Goal: Task Accomplishment & Management: Manage account settings

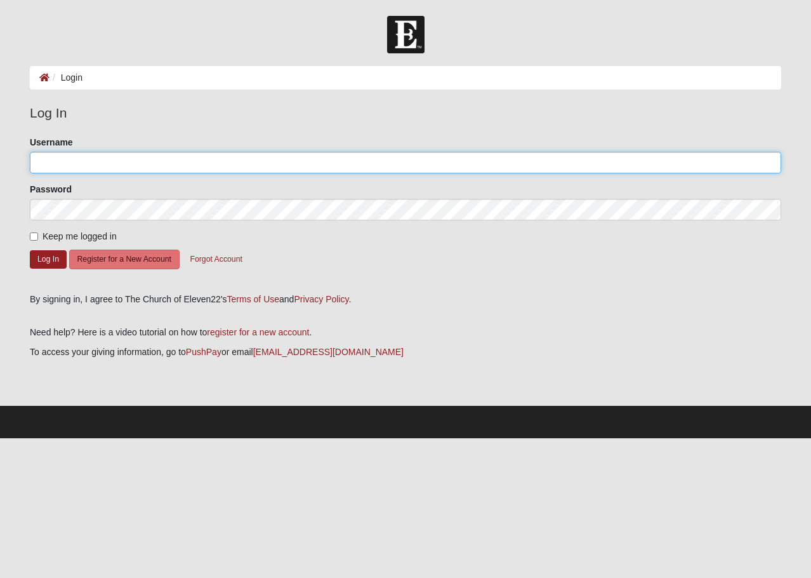
type input "wwkurtz"
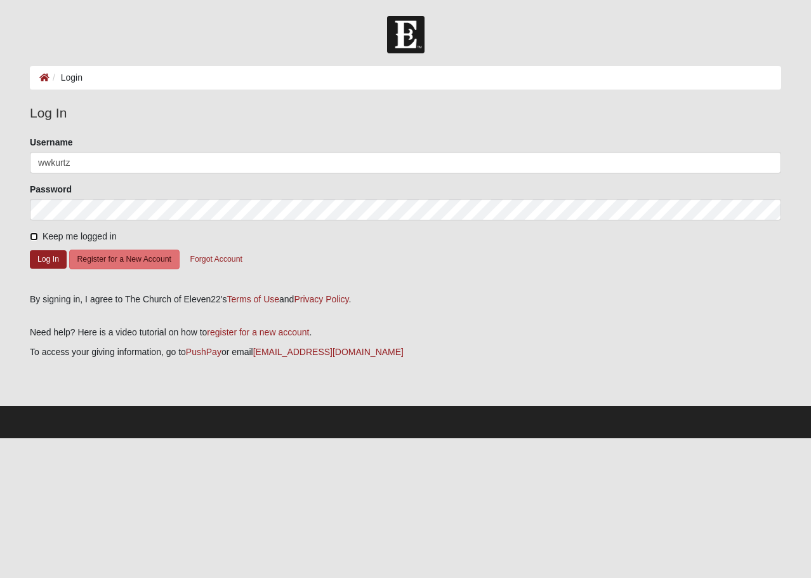
click at [36, 239] on input "Keep me logged in" at bounding box center [34, 236] width 8 height 8
checkbox input "true"
click at [41, 256] on button "Log In" at bounding box center [48, 259] width 37 height 18
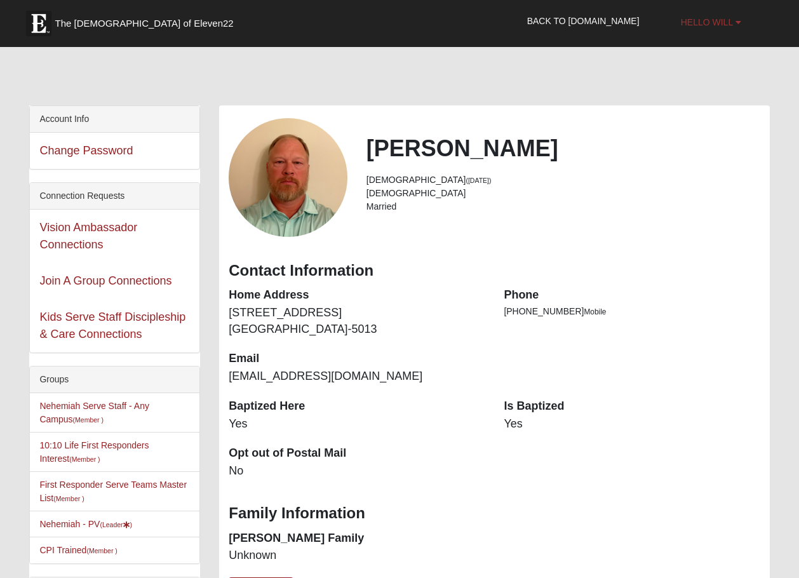
click at [735, 23] on b at bounding box center [738, 22] width 6 height 9
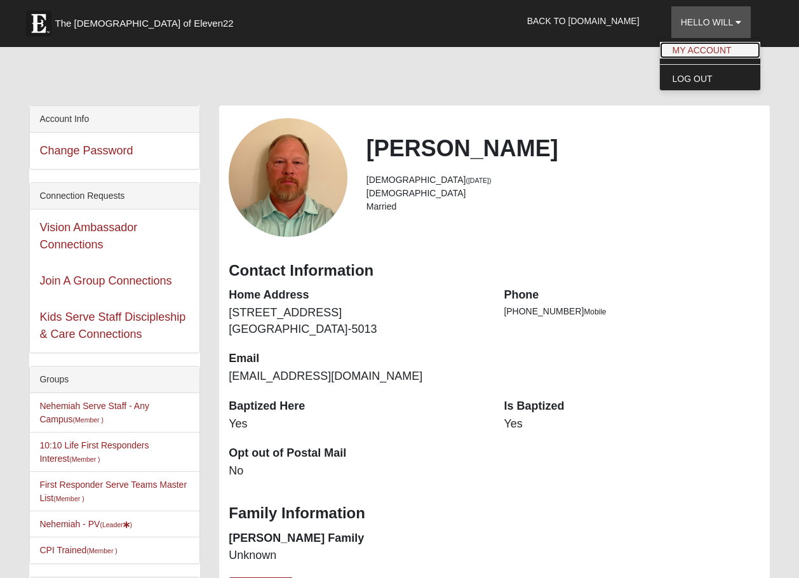
click at [709, 46] on link "My Account" at bounding box center [710, 50] width 100 height 17
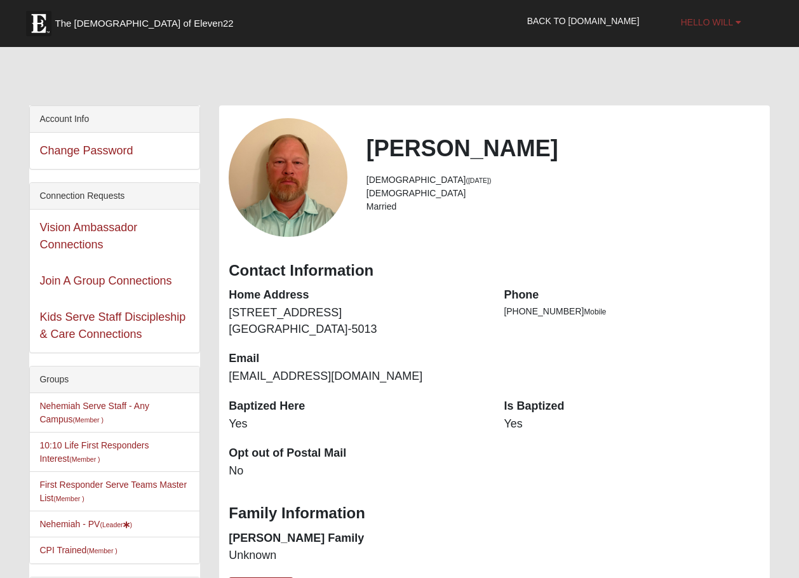
click at [740, 19] on b at bounding box center [738, 22] width 6 height 9
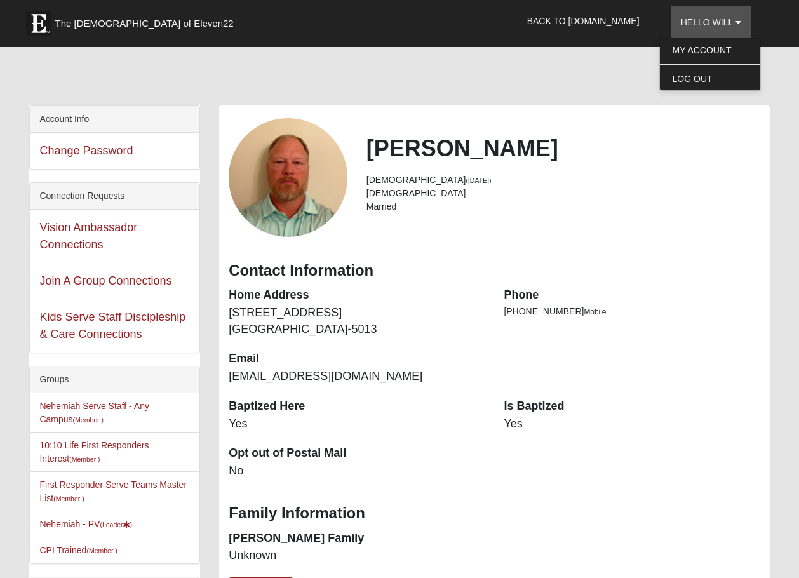
click at [528, 174] on li "[DEMOGRAPHIC_DATA] ([DATE])" at bounding box center [563, 179] width 394 height 13
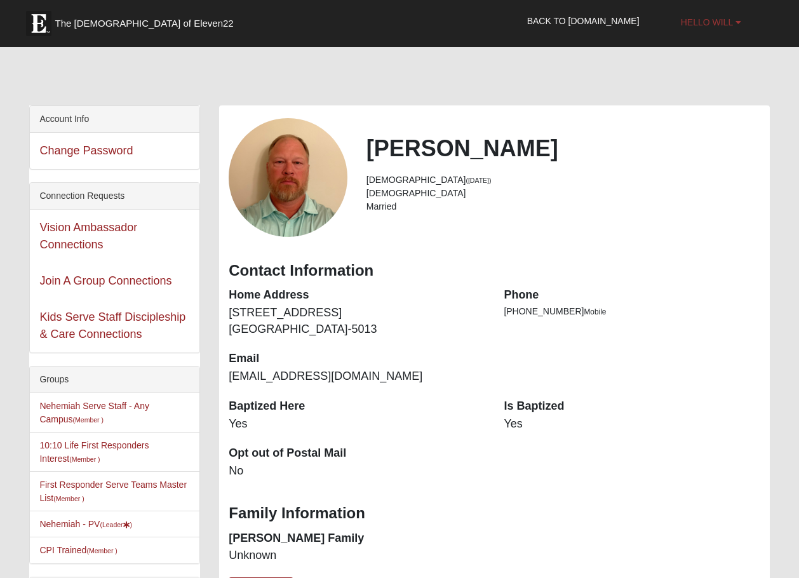
click at [747, 23] on link "Hello Will" at bounding box center [710, 22] width 79 height 32
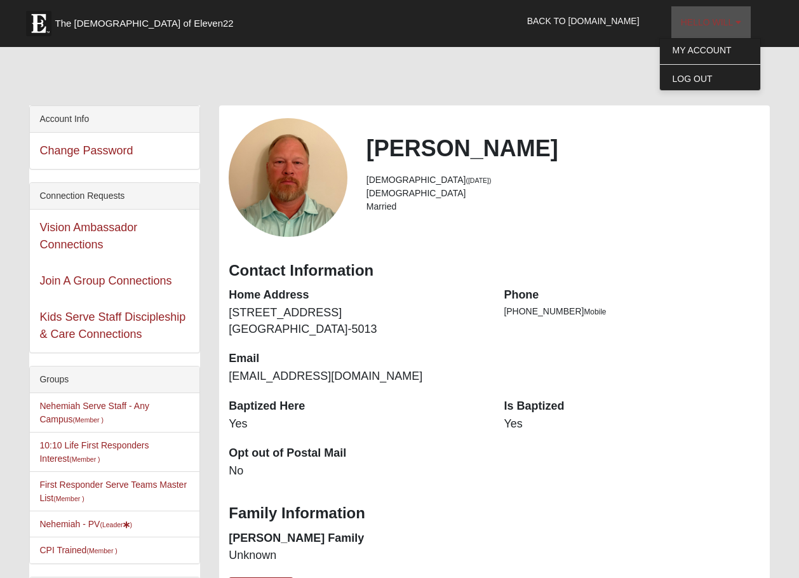
click at [747, 23] on link "Hello Will" at bounding box center [710, 22] width 79 height 32
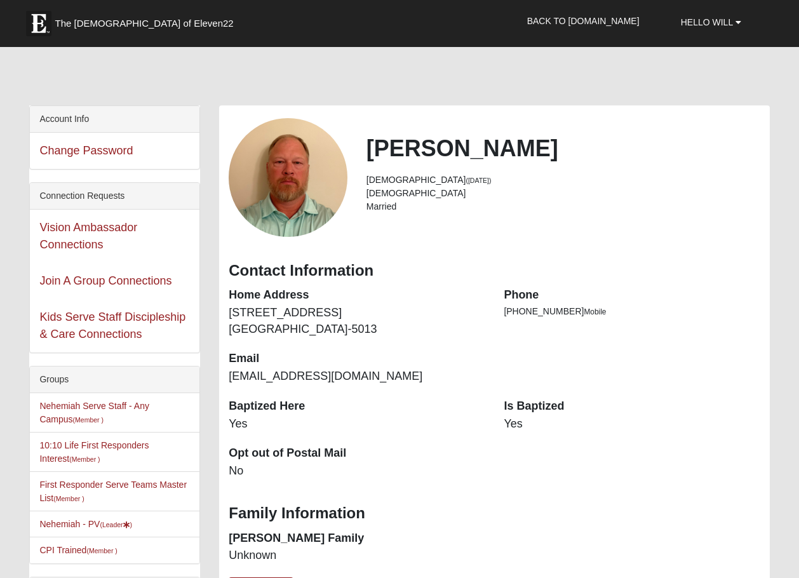
click at [705, 134] on div "[PERSON_NAME] [DEMOGRAPHIC_DATA] ([DATE]) [DEMOGRAPHIC_DATA] Married" at bounding box center [494, 177] width 550 height 119
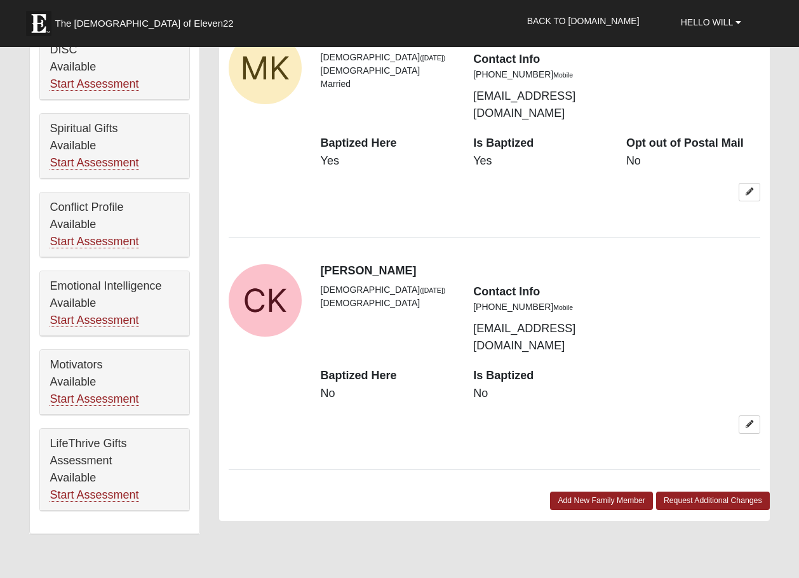
scroll to position [669, 0]
